Goal: Task Accomplishment & Management: Use online tool/utility

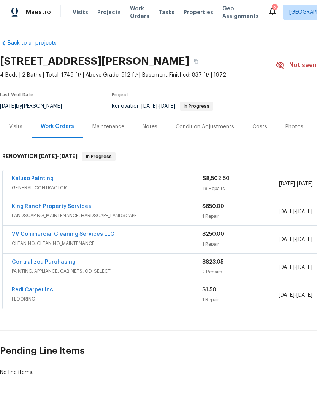
click at [40, 180] on link "Kaluso Painting" at bounding box center [33, 178] width 42 height 5
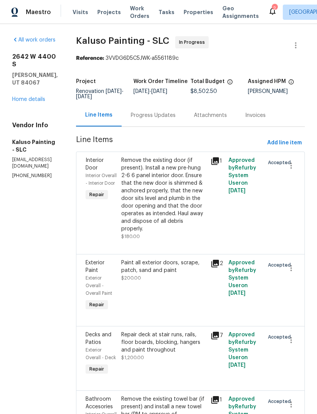
click at [170, 199] on div "Remove the existing door (if present). Install a new pre-hung 2-6 6 panel inter…" at bounding box center [163, 194] width 85 height 76
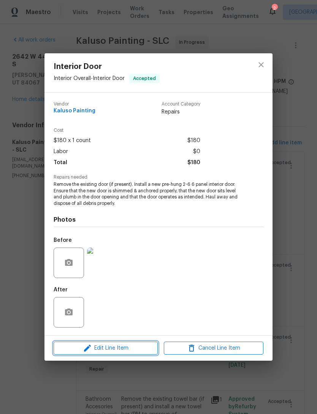
click at [111, 352] on span "Edit Line Item" at bounding box center [106, 348] width 100 height 10
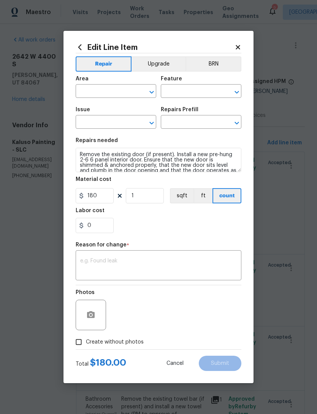
type input "Interior Overall"
type input "Interior Door"
type input "Door Installation 2-6 6 Panel $189.34"
click at [105, 197] on input "180" at bounding box center [95, 195] width 38 height 15
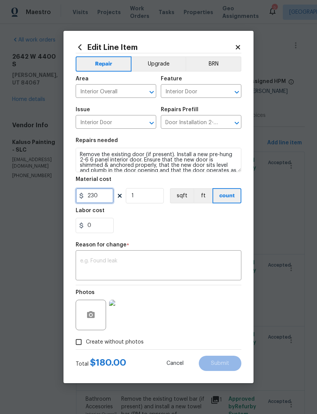
type input "230"
click at [142, 261] on textarea at bounding box center [158, 266] width 157 height 16
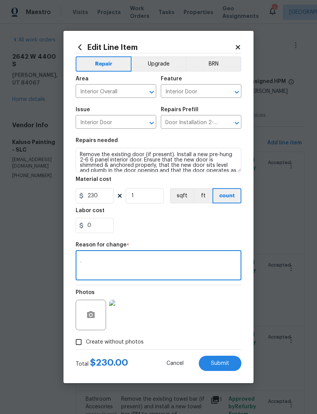
type textarea "."
click at [189, 224] on div "0" at bounding box center [159, 225] width 166 height 15
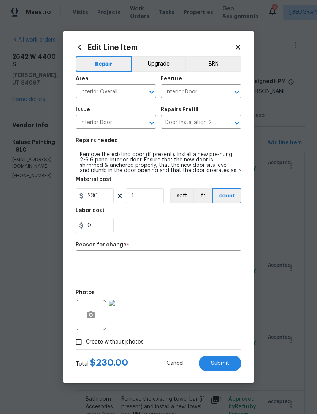
click at [224, 363] on span "Submit" at bounding box center [220, 363] width 18 height 6
type input "180"
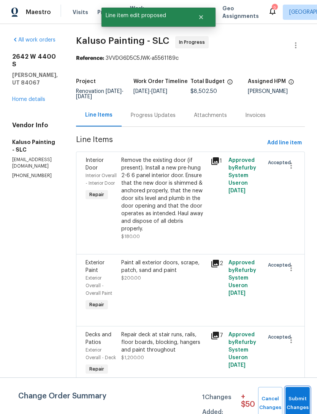
click at [299, 399] on span "Submit Changes" at bounding box center [298, 403] width 17 height 18
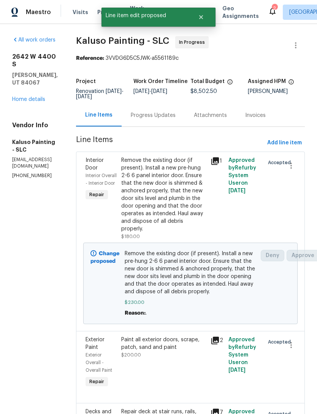
click at [35, 97] on link "Home details" at bounding box center [28, 99] width 33 height 5
